Goal: Transaction & Acquisition: Obtain resource

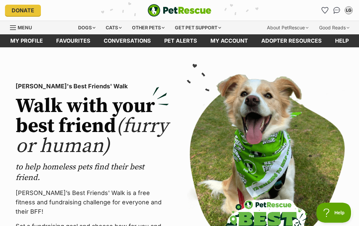
click at [82, 30] on div "Dogs" at bounding box center [87, 27] width 27 height 13
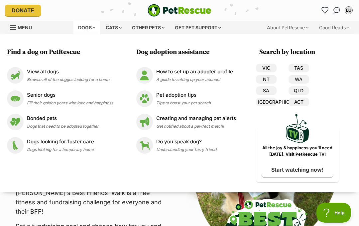
click at [33, 99] on div "Senior dogs Fill their golden years with love and happiness" at bounding box center [70, 98] width 86 height 14
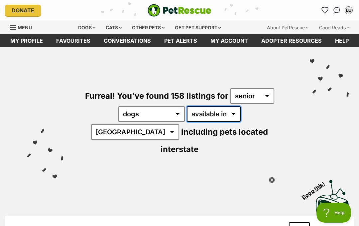
click at [207, 109] on select "available in located in" at bounding box center [214, 113] width 54 height 15
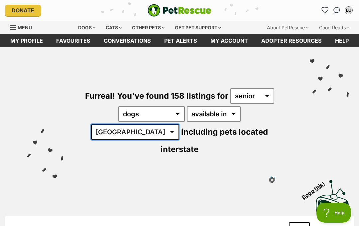
click at [179, 124] on select "Australia ACT NSW NT QLD SA TAS VIC WA" at bounding box center [135, 131] width 88 height 15
select select "VIC"
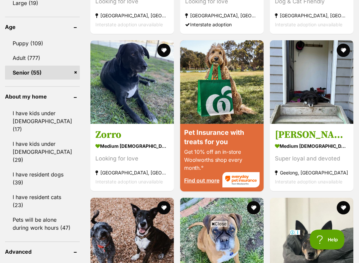
scroll to position [740, 0]
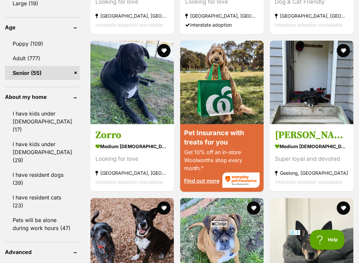
click at [101, 93] on img at bounding box center [133, 83] width 84 height 84
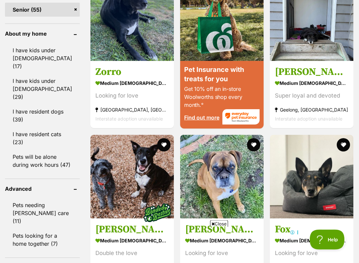
scroll to position [803, 0]
click at [283, 88] on strong "medium [DEMOGRAPHIC_DATA] Dog" at bounding box center [312, 84] width 74 height 10
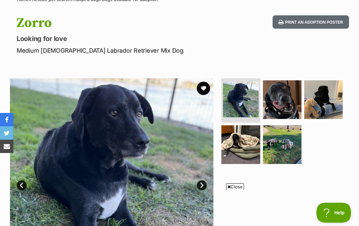
scroll to position [59, 0]
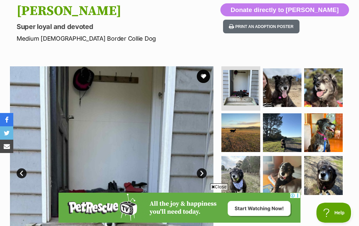
scroll to position [99, 0]
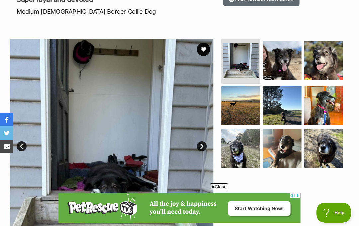
click at [201, 141] on link "Next" at bounding box center [202, 146] width 10 height 10
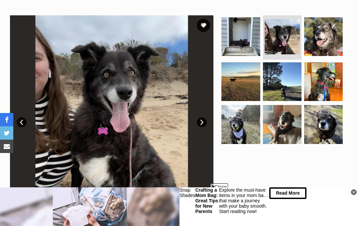
scroll to position [0, 0]
click at [201, 121] on link "Next" at bounding box center [202, 122] width 10 height 10
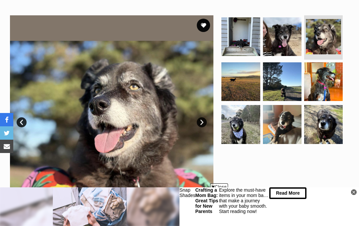
click at [202, 119] on link "Next" at bounding box center [202, 122] width 10 height 10
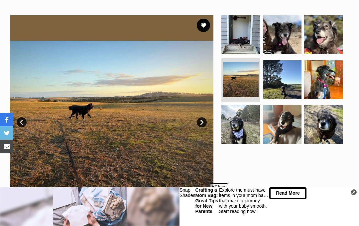
click at [207, 116] on img at bounding box center [112, 117] width 204 height 204
click at [202, 121] on link "Next" at bounding box center [202, 122] width 10 height 10
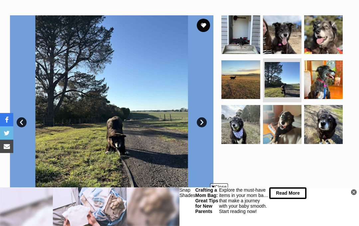
click at [202, 121] on link "Next" at bounding box center [202, 122] width 10 height 10
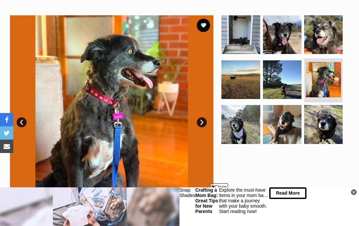
click at [205, 121] on link "Next" at bounding box center [202, 122] width 10 height 10
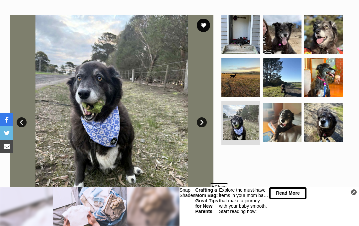
click at [203, 123] on link "Next" at bounding box center [202, 122] width 10 height 10
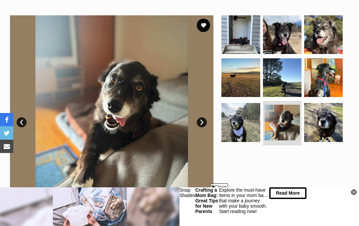
click at [203, 119] on link "Next" at bounding box center [202, 122] width 10 height 10
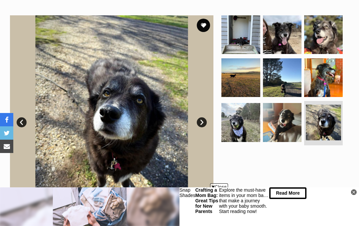
click at [201, 121] on link "Next" at bounding box center [202, 122] width 10 height 10
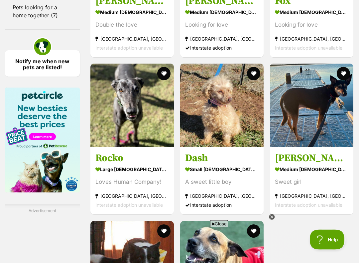
scroll to position [1033, 0]
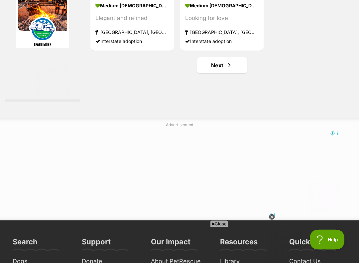
scroll to position [1353, 0]
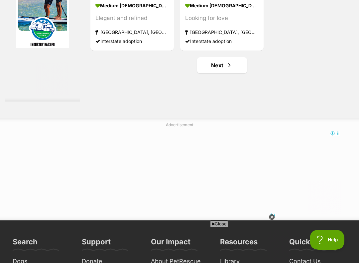
click at [210, 73] on link "Next" at bounding box center [222, 65] width 50 height 16
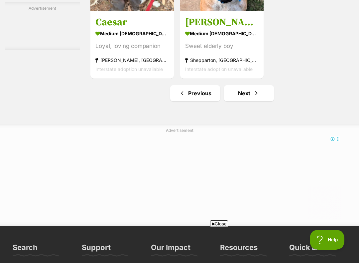
click at [239, 101] on link "Next" at bounding box center [249, 93] width 50 height 16
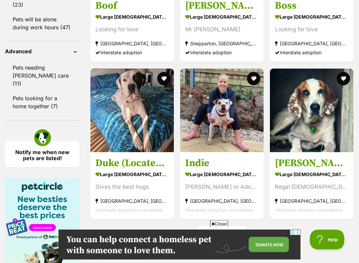
scroll to position [941, 0]
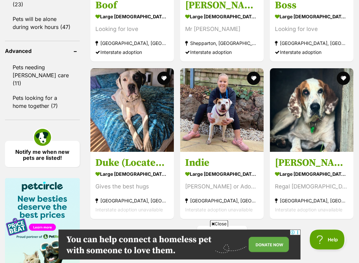
click at [91, 134] on img at bounding box center [133, 111] width 84 height 84
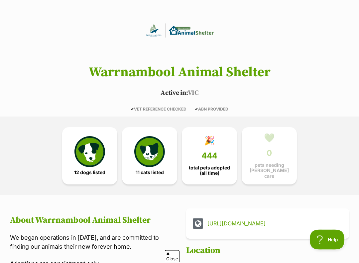
scroll to position [58, 0]
click at [84, 156] on img at bounding box center [90, 151] width 31 height 31
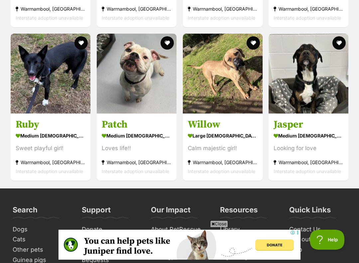
scroll to position [940, 0]
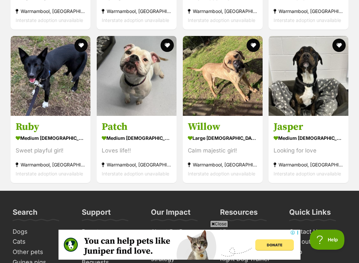
click at [285, 129] on h3 "Jasper" at bounding box center [309, 127] width 70 height 13
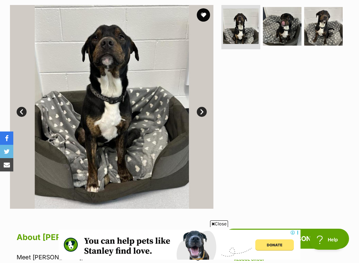
scroll to position [133, 0]
click at [202, 111] on link "Next" at bounding box center [202, 112] width 10 height 10
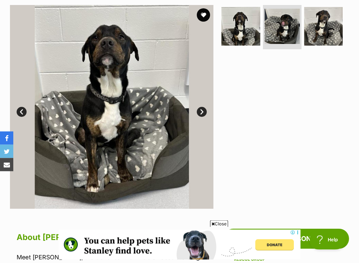
scroll to position [133, 0]
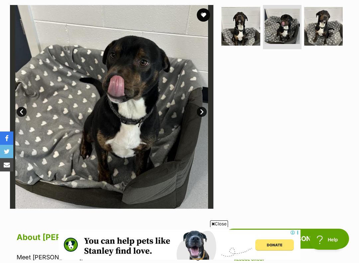
click at [200, 112] on link "Next" at bounding box center [202, 112] width 10 height 10
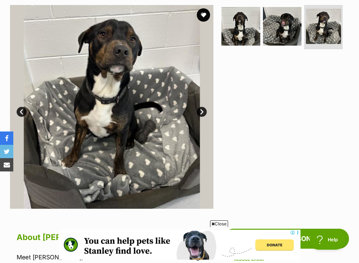
scroll to position [0, 0]
click at [197, 111] on link "Next" at bounding box center [202, 112] width 10 height 10
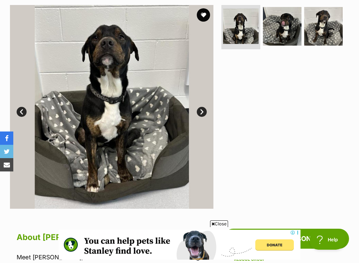
click at [198, 110] on link "Next" at bounding box center [202, 112] width 10 height 10
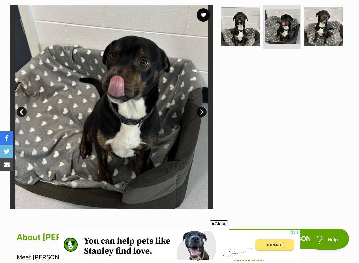
click at [201, 108] on link "Next" at bounding box center [202, 112] width 10 height 10
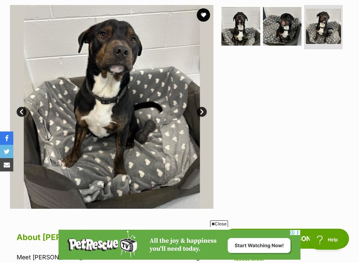
click at [200, 109] on link "Next" at bounding box center [202, 112] width 10 height 10
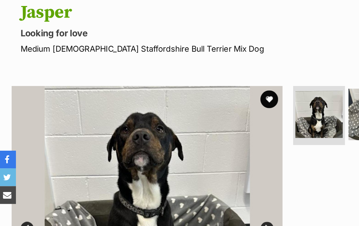
scroll to position [74, 0]
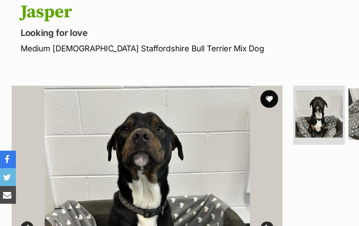
click at [200, 74] on button "favourite" at bounding box center [203, 74] width 13 height 13
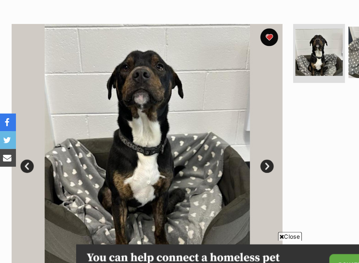
click at [19, 166] on link "Prev" at bounding box center [22, 171] width 10 height 10
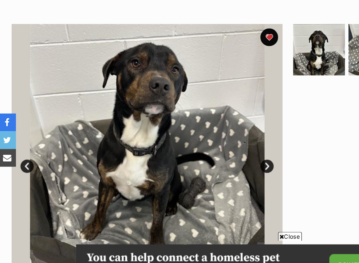
click at [22, 166] on link "Prev" at bounding box center [22, 171] width 10 height 10
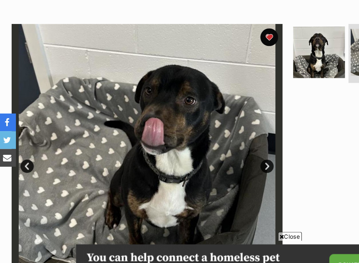
scroll to position [0, 0]
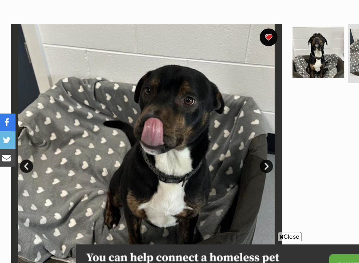
click at [19, 54] on section "Available 2 of 3 images 2 of 3 images 2 of 3 images Next Prev 1 2 3" at bounding box center [179, 161] width 359 height 214
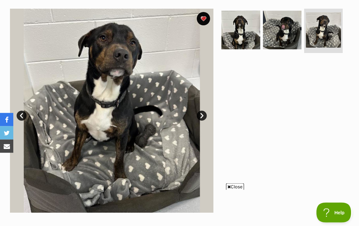
scroll to position [129, 0]
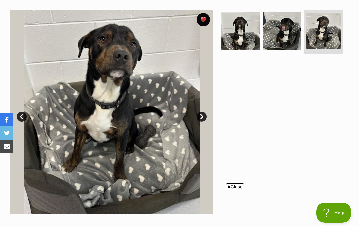
click at [119, 103] on img at bounding box center [112, 112] width 204 height 204
click at [126, 91] on img at bounding box center [112, 112] width 204 height 204
